Goal: Task Accomplishment & Management: Complete application form

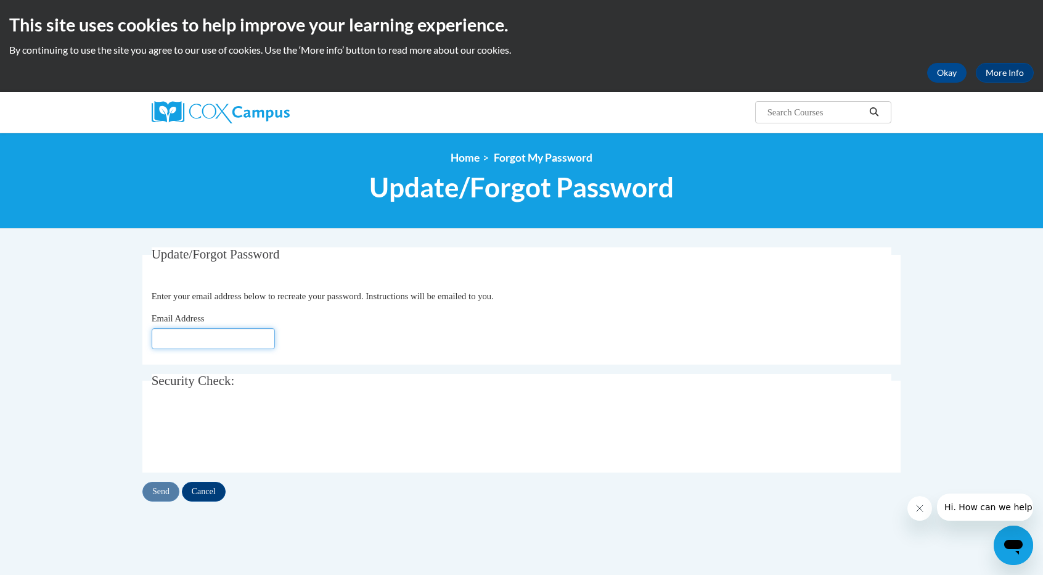
click at [199, 339] on input "Email Address" at bounding box center [213, 338] width 123 height 21
type input "[EMAIL_ADDRESS][DOMAIN_NAME]"
click at [160, 494] on input "Send" at bounding box center [160, 492] width 37 height 20
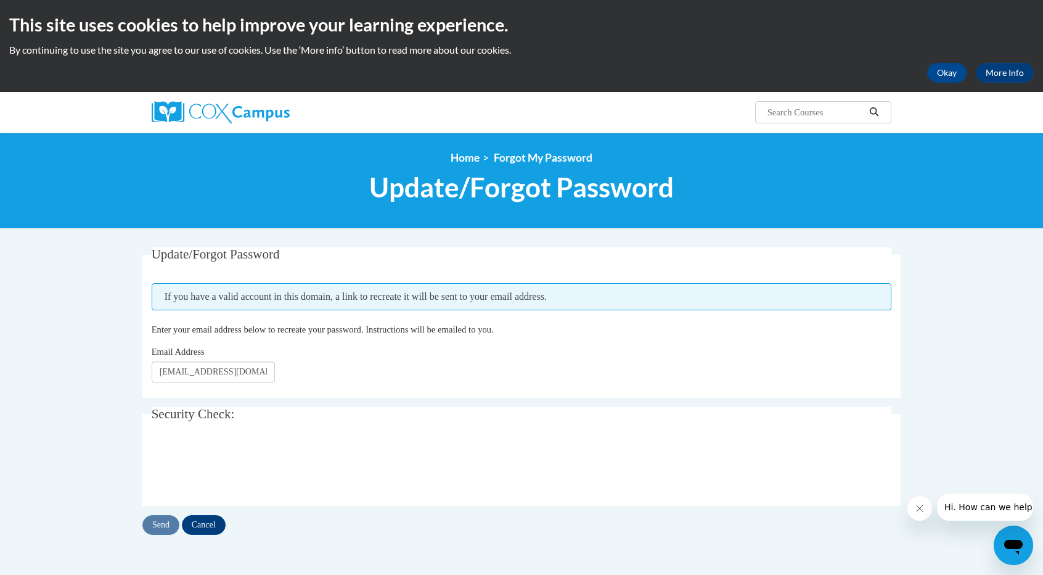
click at [160, 494] on fieldset "Security Check: Enter the security code + =" at bounding box center [521, 456] width 759 height 99
click at [158, 523] on input "Send" at bounding box center [160, 525] width 37 height 20
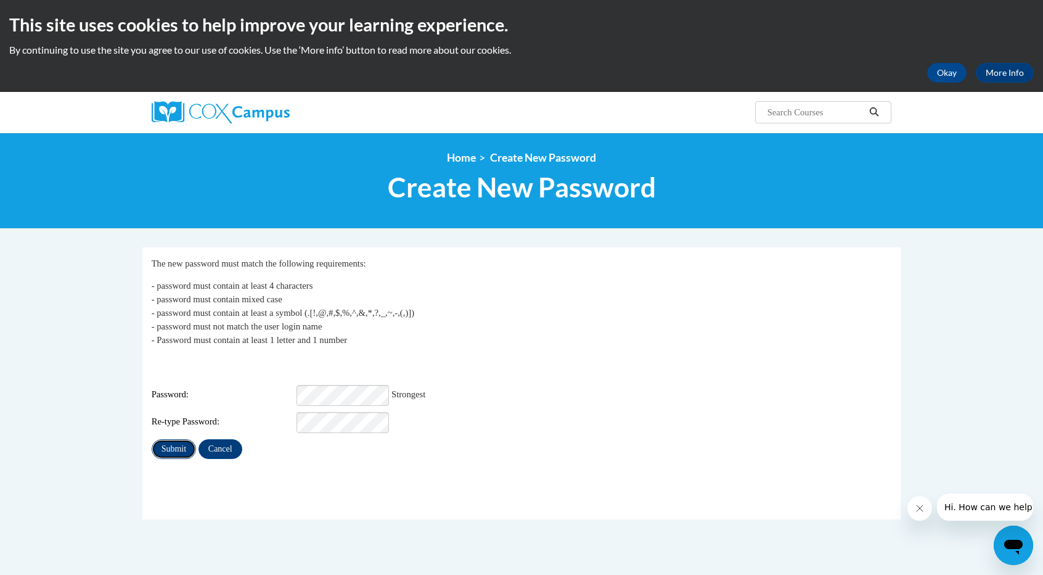
click at [169, 442] on input "Submit" at bounding box center [174, 449] width 44 height 20
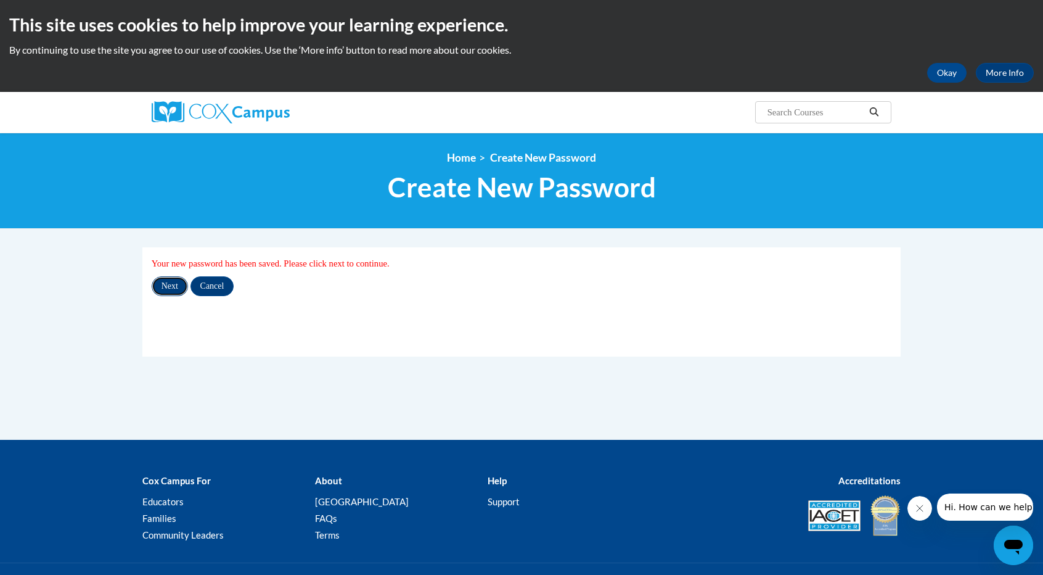
click at [168, 283] on input "Next" at bounding box center [170, 286] width 36 height 20
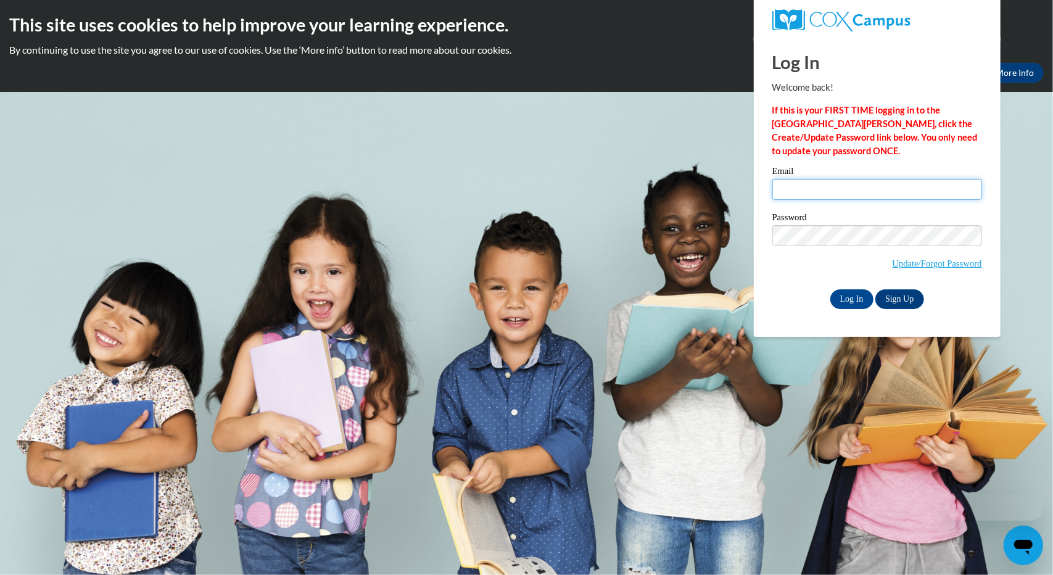
click at [796, 189] on input "Email" at bounding box center [877, 189] width 210 height 21
type input "[EMAIL_ADDRESS][DOMAIN_NAME]"
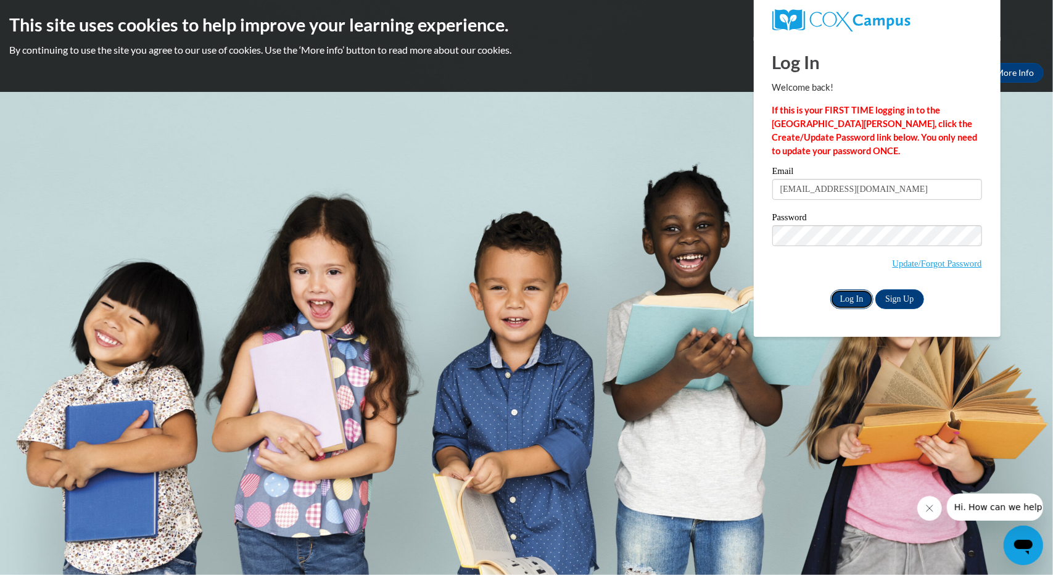
click at [846, 298] on input "Log In" at bounding box center [851, 299] width 43 height 20
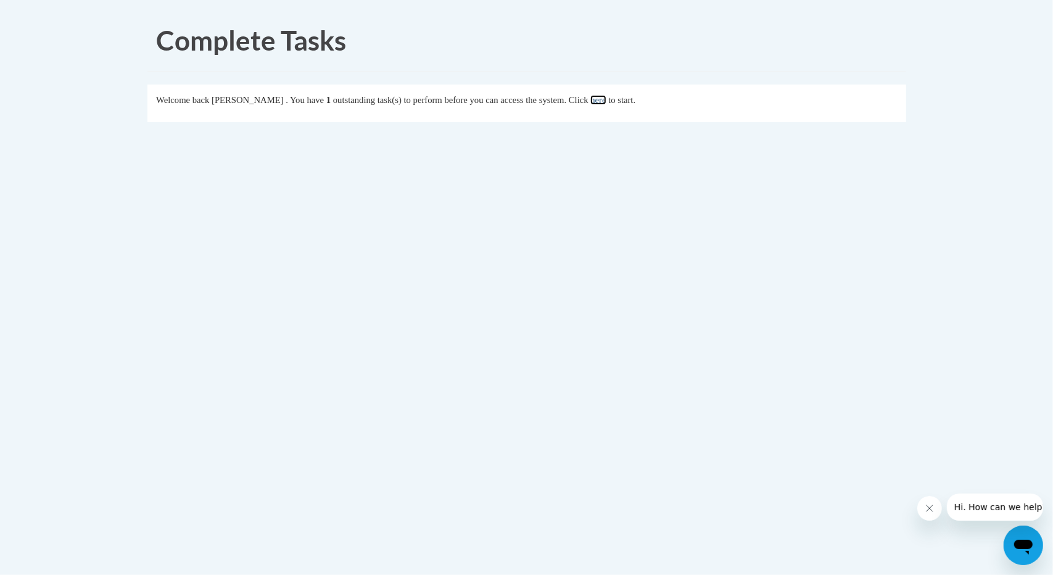
click at [606, 99] on link "here" at bounding box center [597, 100] width 15 height 10
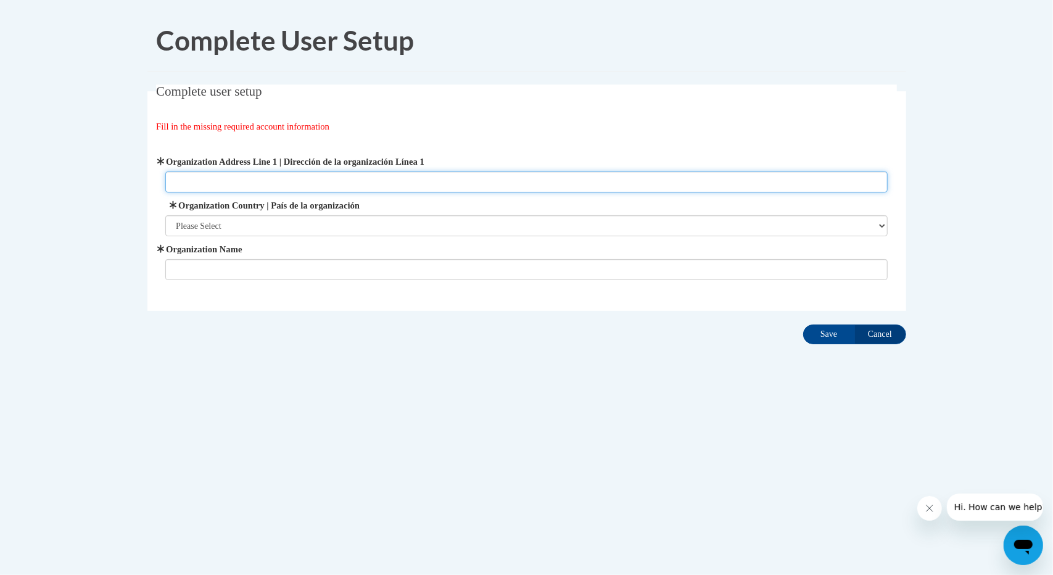
click at [206, 179] on input "Organization Address Line 1 | Dirección de la organización Línea 1" at bounding box center [526, 181] width 722 height 21
type input "B"
type input "PO Box 31"
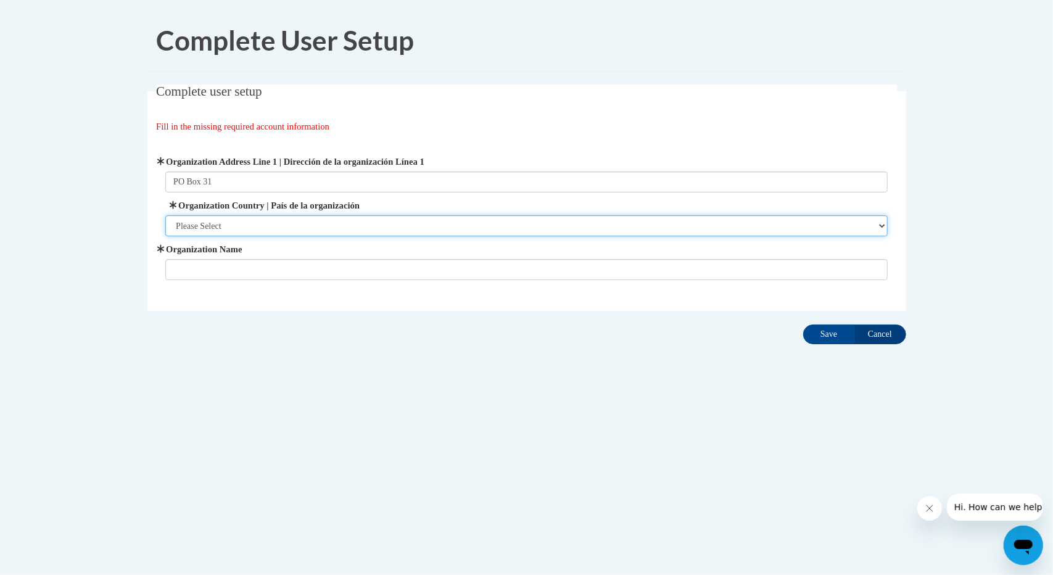
click at [196, 226] on select "Please Select United States | Estados Unidos Outside of the United States | Fue…" at bounding box center [526, 225] width 722 height 21
select select "ad49bcad-a171-4b2e-b99c-48b446064914"
click at [165, 215] on select "Please Select United States | Estados Unidos Outside of the United States | Fue…" at bounding box center [526, 225] width 722 height 21
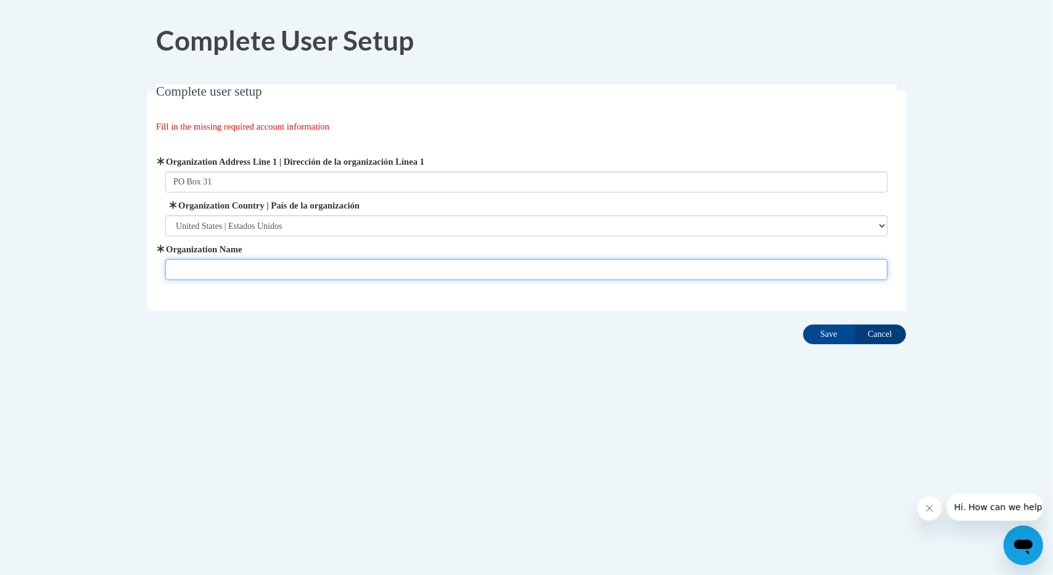
click at [195, 267] on input "Organization Name" at bounding box center [526, 269] width 722 height 21
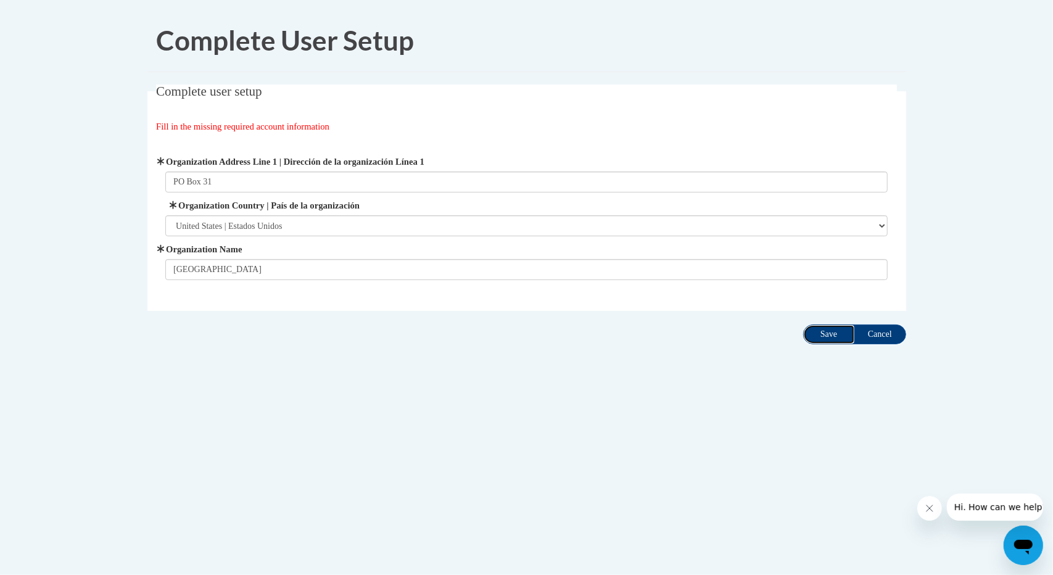
click at [828, 337] on input "Save" at bounding box center [829, 334] width 52 height 20
click at [825, 335] on input "Save" at bounding box center [829, 334] width 52 height 20
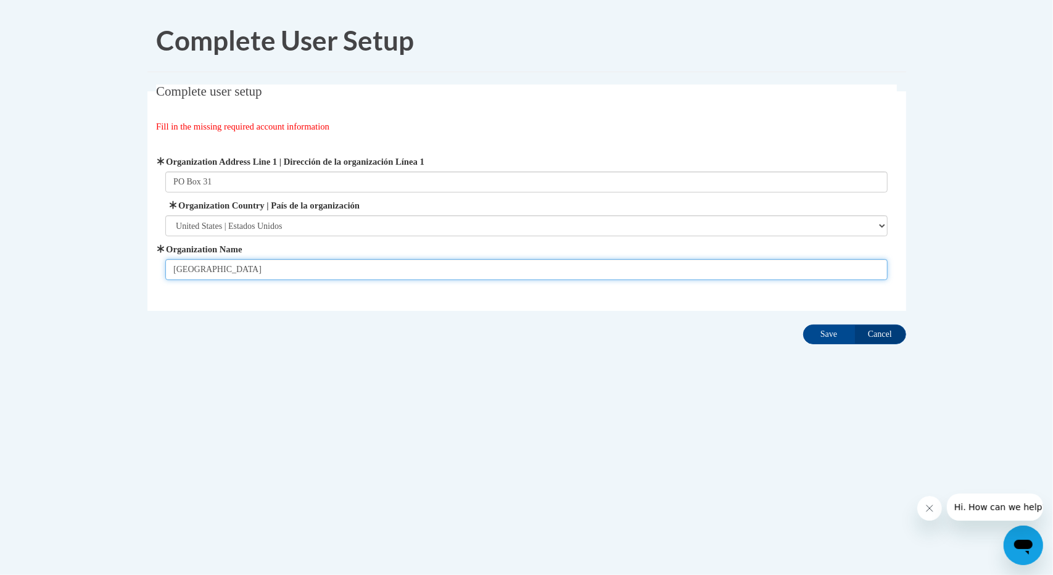
drag, startPoint x: 266, startPoint y: 269, endPoint x: 168, endPoint y: 276, distance: 98.9
click at [168, 276] on input "Brockton School District" at bounding box center [526, 269] width 722 height 21
type input "Brockton School District"
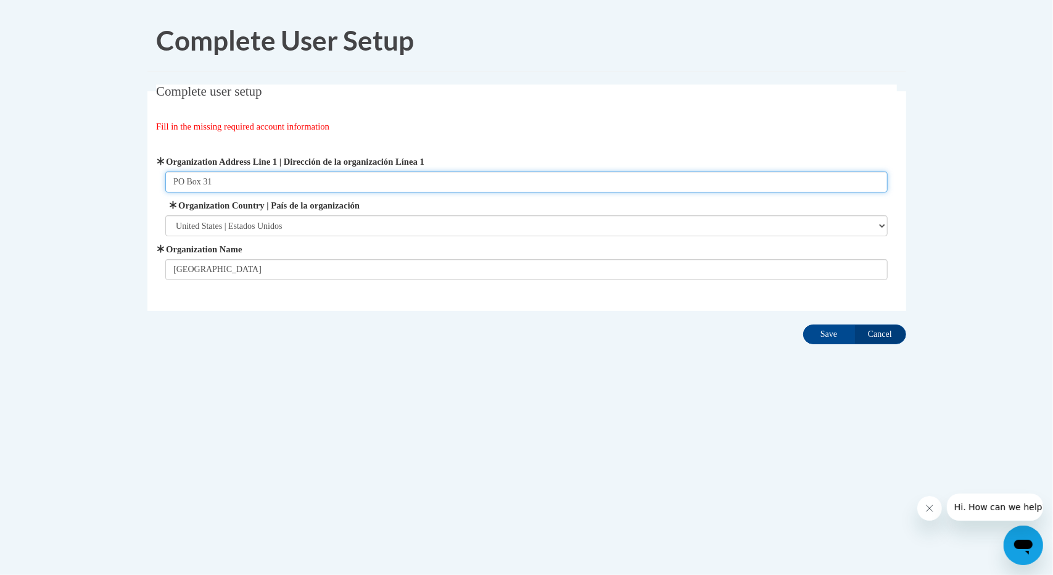
drag, startPoint x: 216, startPoint y: 183, endPoint x: 173, endPoint y: 182, distance: 42.6
click at [173, 182] on input "PO Box 31" at bounding box center [526, 181] width 722 height 21
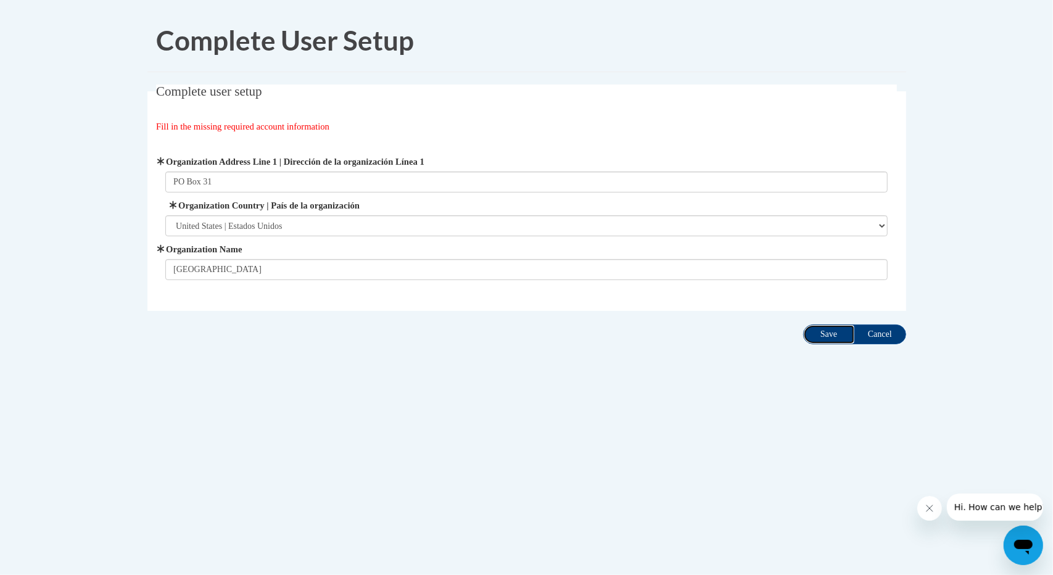
click at [826, 334] on input "Save" at bounding box center [829, 334] width 52 height 20
click at [824, 329] on input "Save" at bounding box center [829, 334] width 52 height 20
click at [824, 334] on input "Save" at bounding box center [829, 334] width 52 height 20
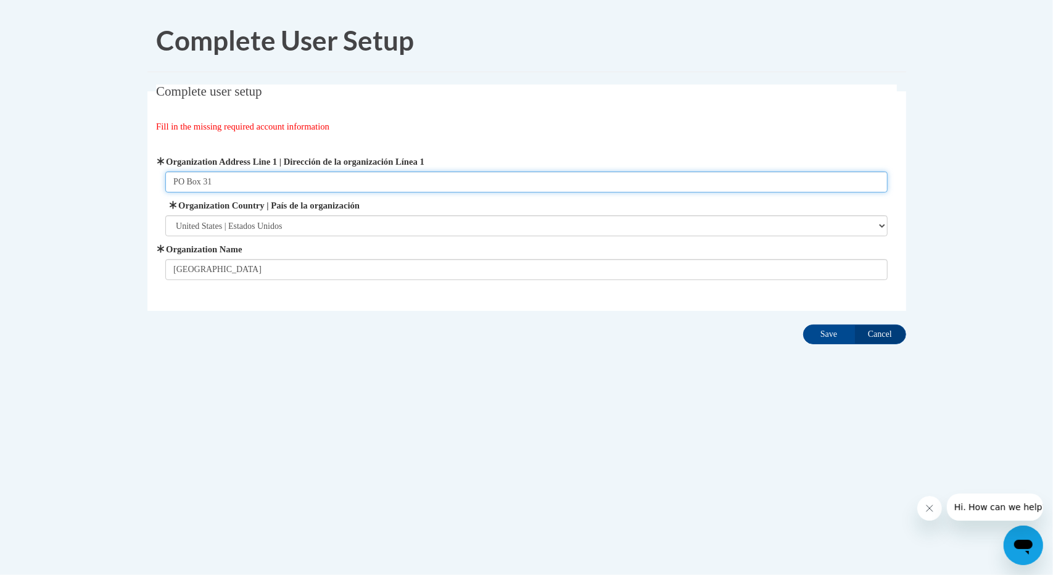
drag, startPoint x: 215, startPoint y: 183, endPoint x: 170, endPoint y: 186, distance: 44.5
click at [170, 186] on input "PO Box 31" at bounding box center [526, 181] width 722 height 21
type input "215 5th Street"
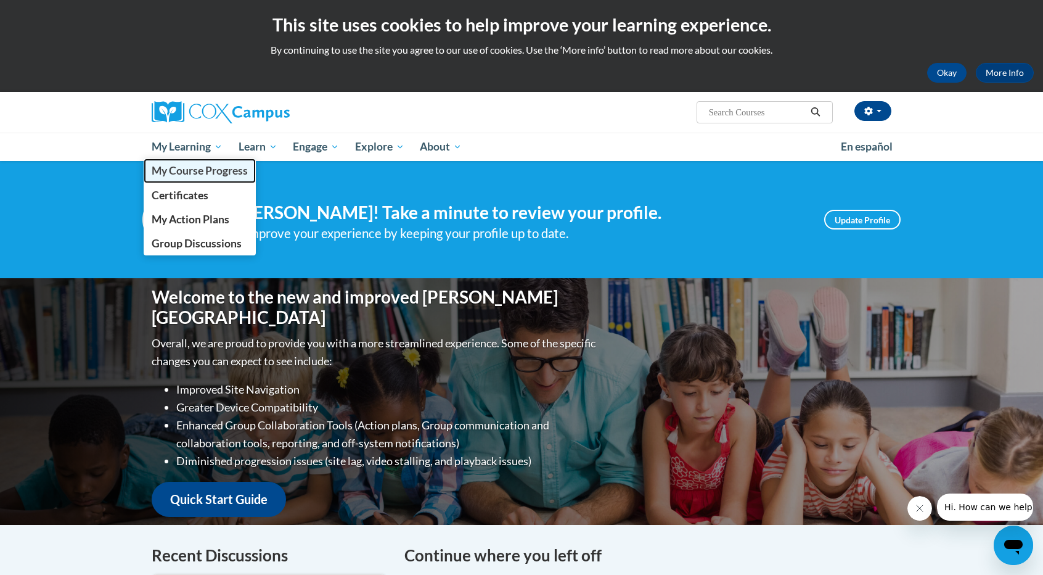
click at [199, 169] on span "My Course Progress" at bounding box center [200, 170] width 96 height 13
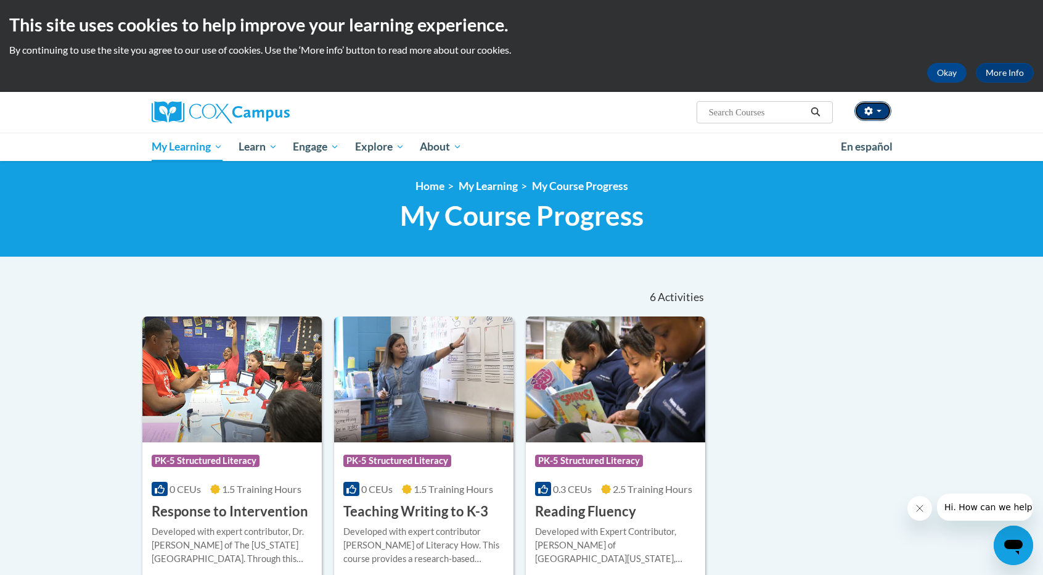
click at [879, 112] on span "button" at bounding box center [879, 111] width 5 height 2
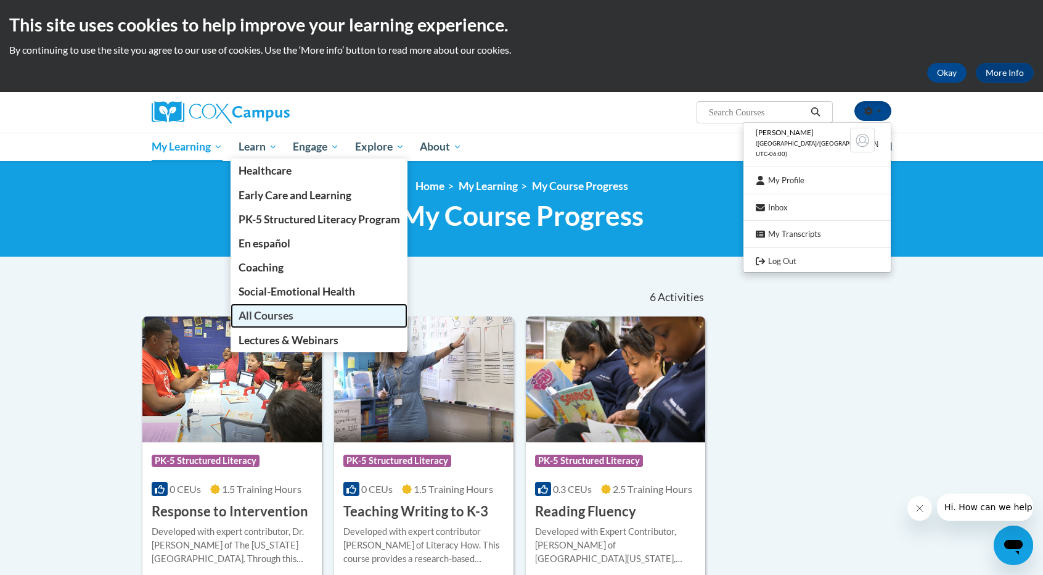
click at [269, 315] on span "All Courses" at bounding box center [266, 315] width 55 height 13
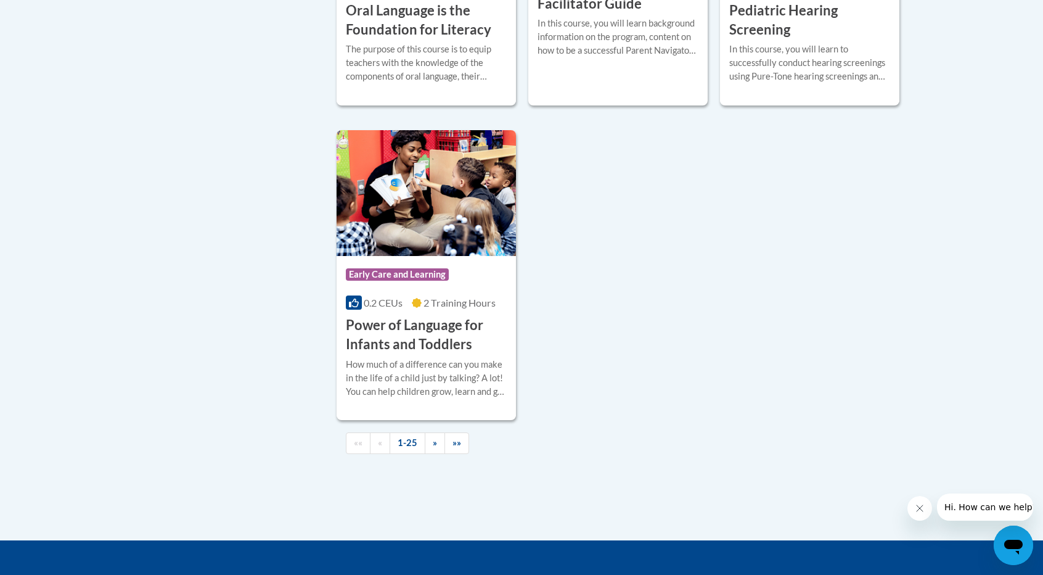
scroll to position [2845, 0]
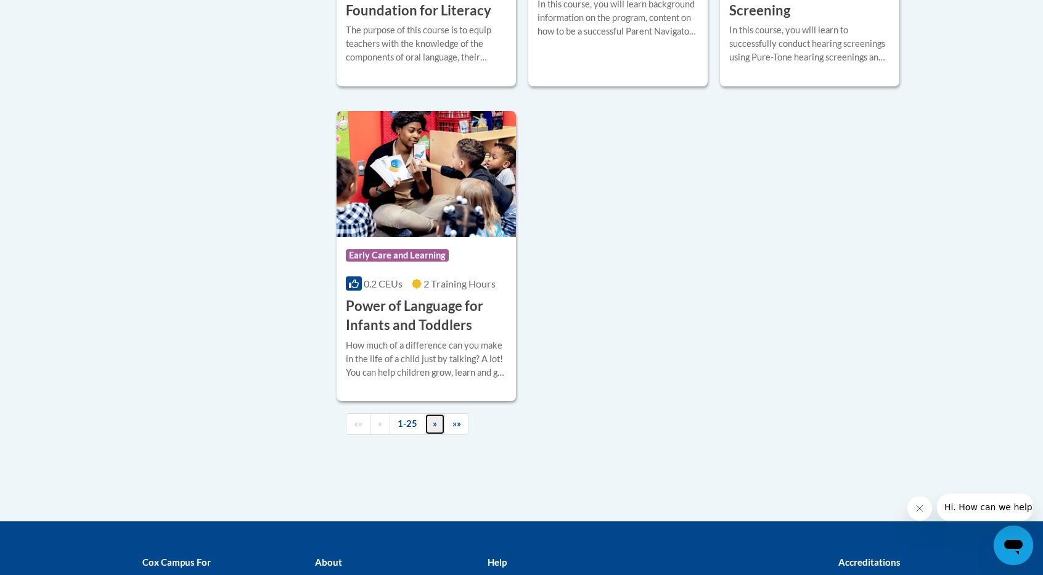
click at [435, 435] on link "»" at bounding box center [435, 424] width 20 height 22
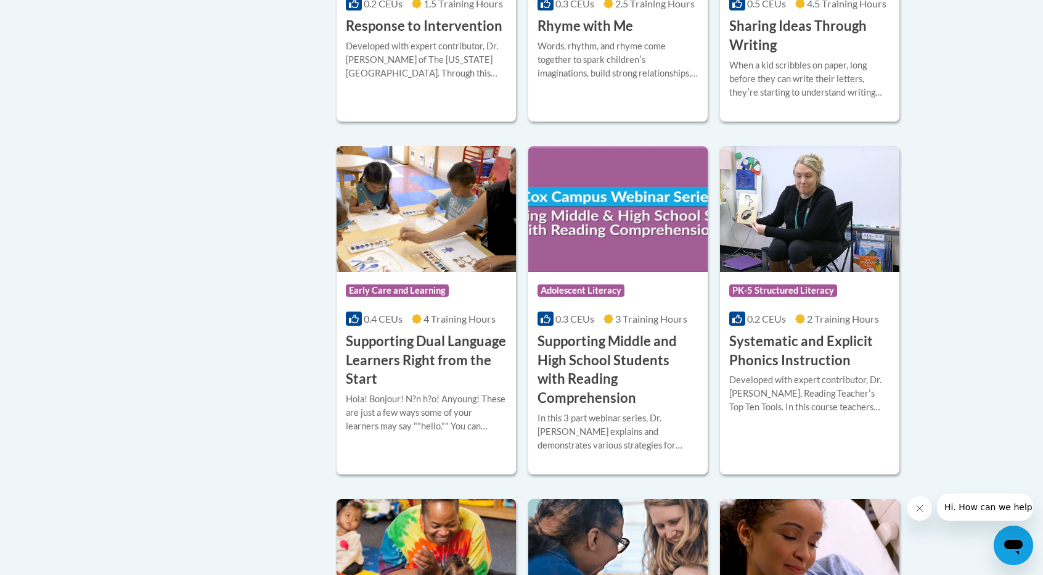
scroll to position [1080, 0]
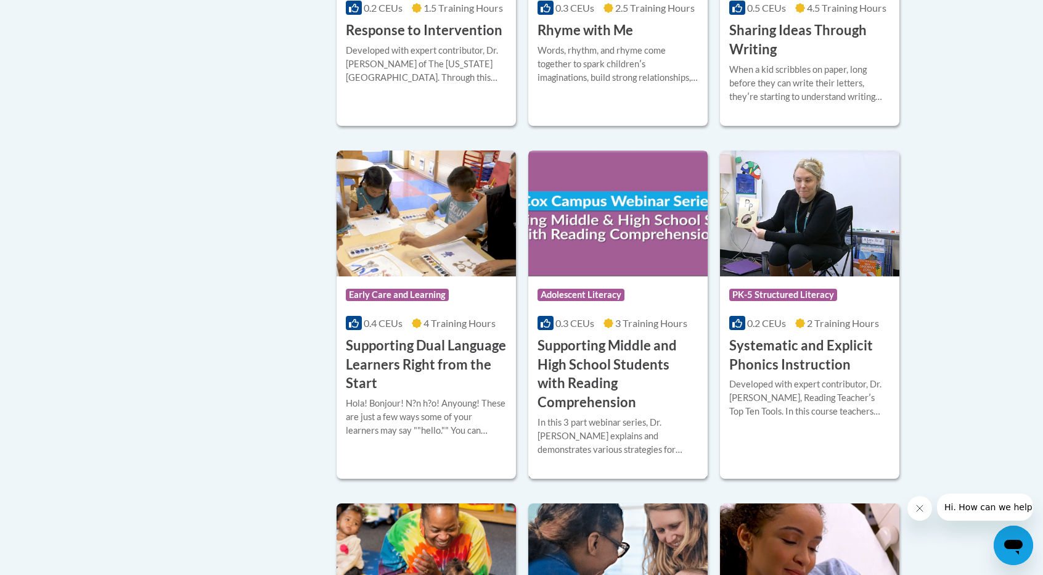
click at [575, 324] on span "0.3 CEUs" at bounding box center [575, 323] width 39 height 12
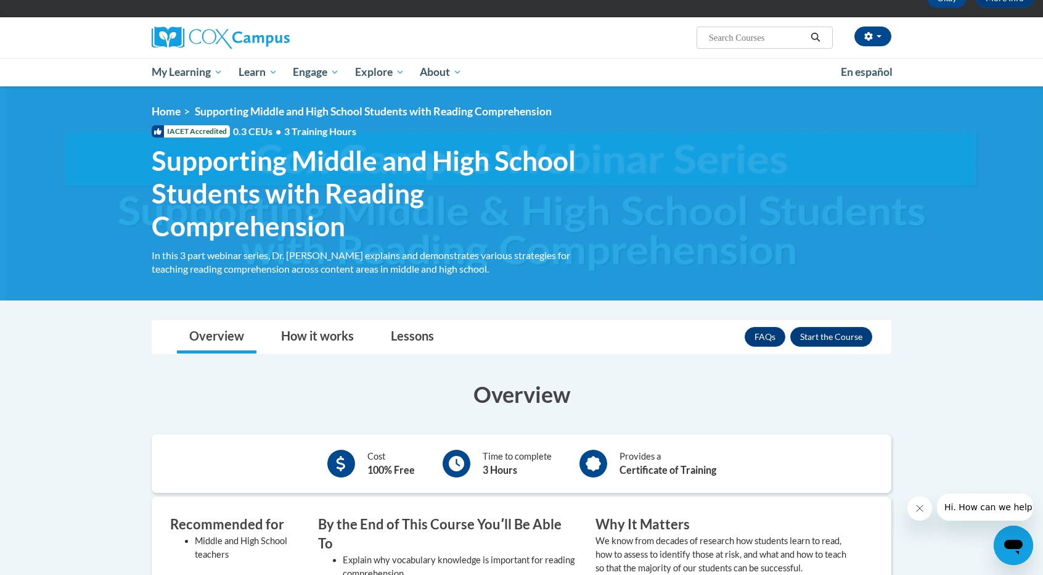
scroll to position [67, 0]
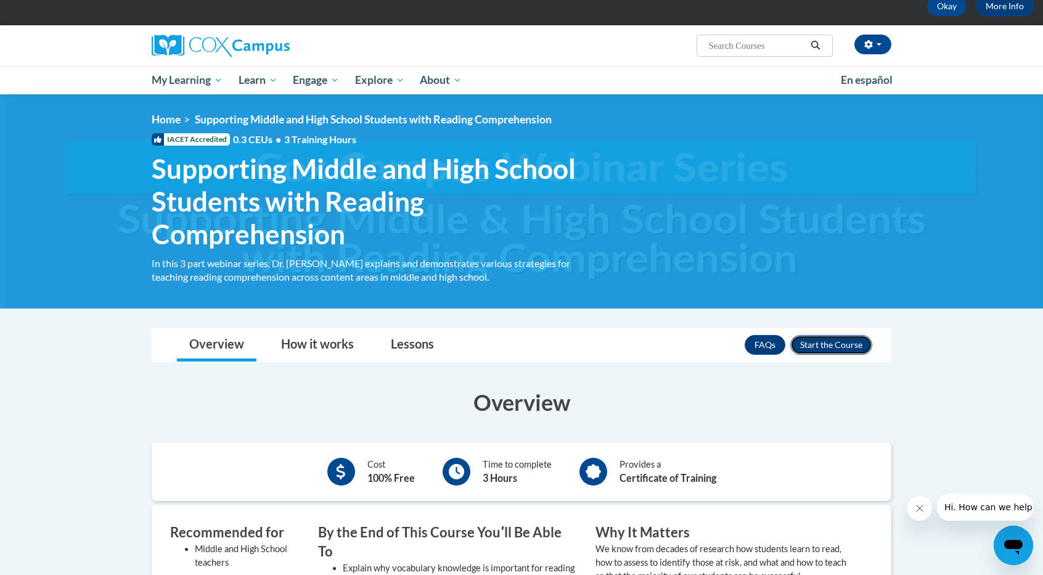
click at [819, 344] on button "Enroll" at bounding box center [832, 345] width 82 height 20
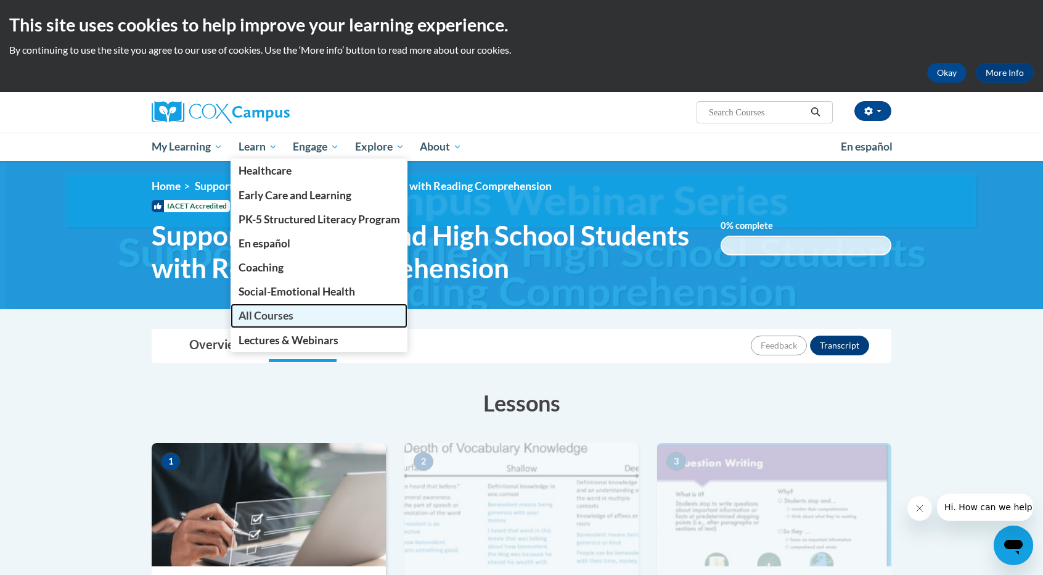
click at [271, 318] on span "All Courses" at bounding box center [266, 315] width 55 height 13
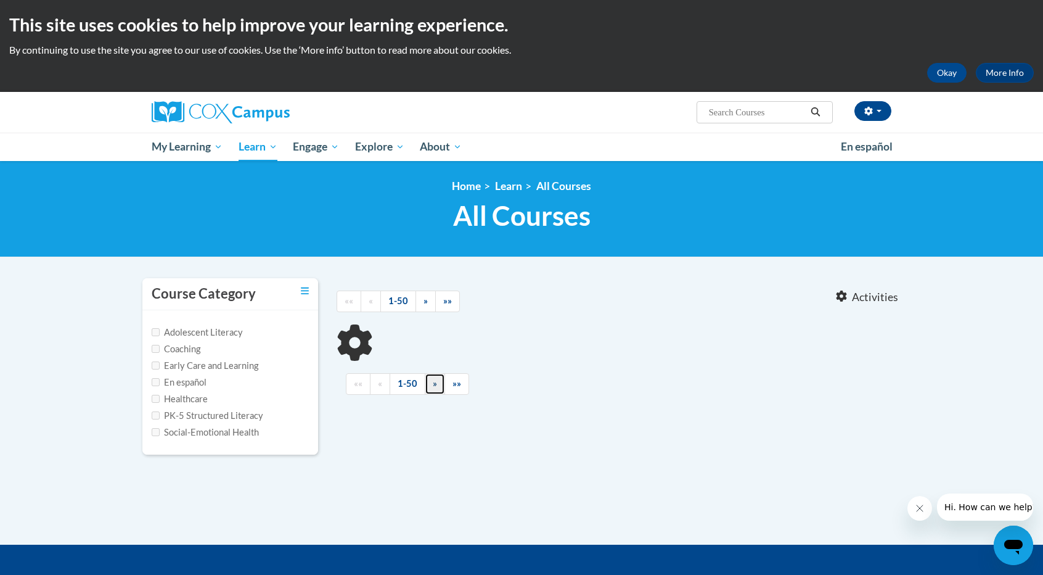
click at [433, 387] on span "»" at bounding box center [435, 383] width 4 height 10
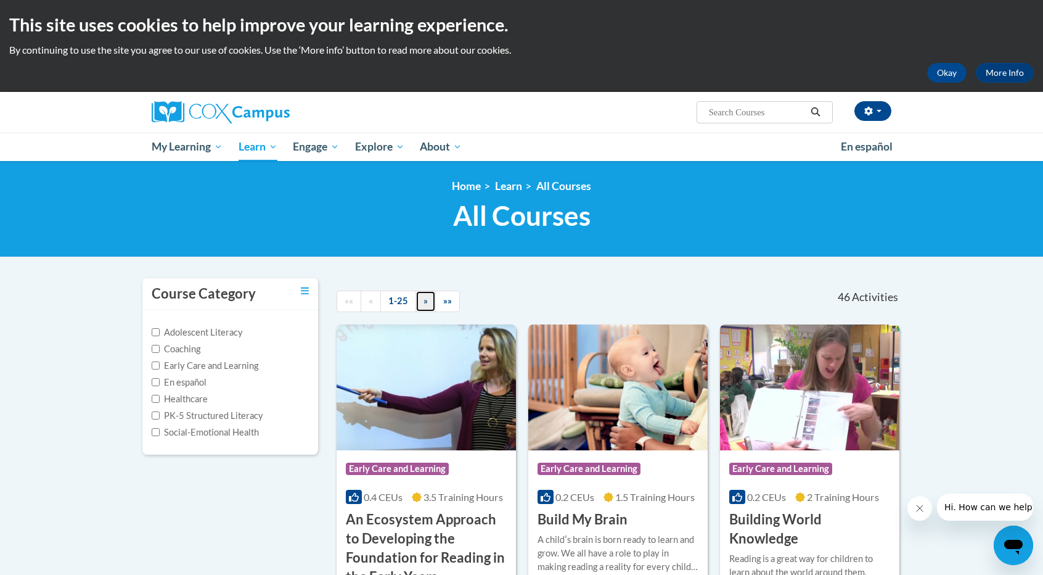
click at [424, 298] on span "»" at bounding box center [426, 300] width 4 height 10
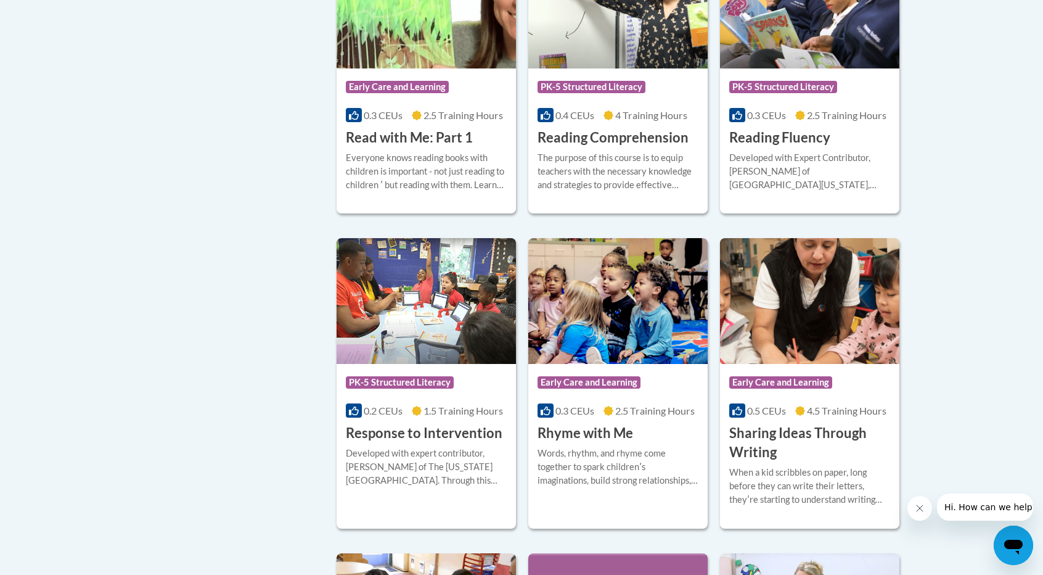
scroll to position [676, 0]
